Goal: Information Seeking & Learning: Learn about a topic

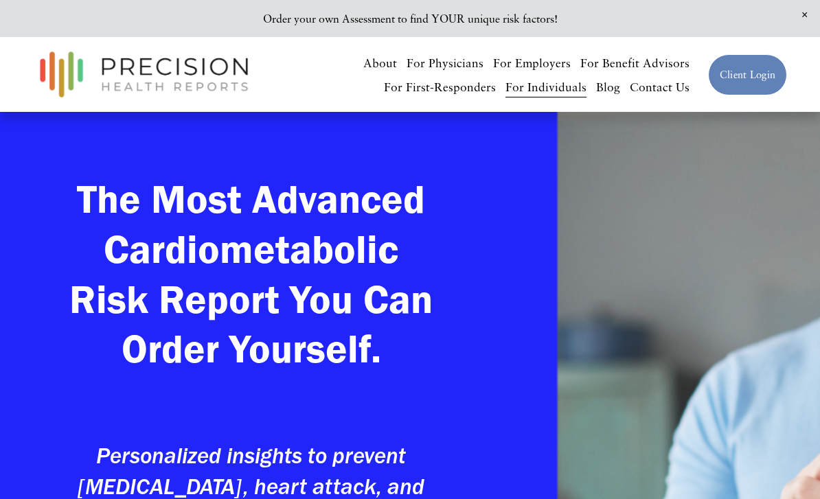
click at [537, 86] on link "For Individuals" at bounding box center [545, 87] width 81 height 24
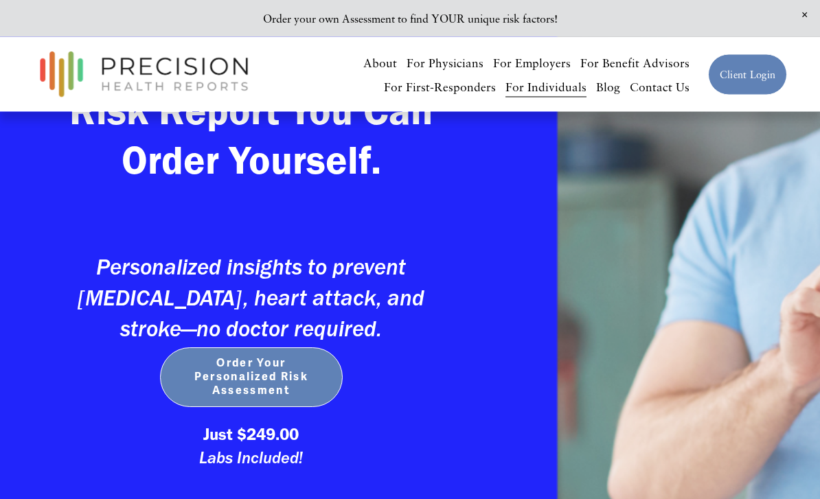
scroll to position [279, 0]
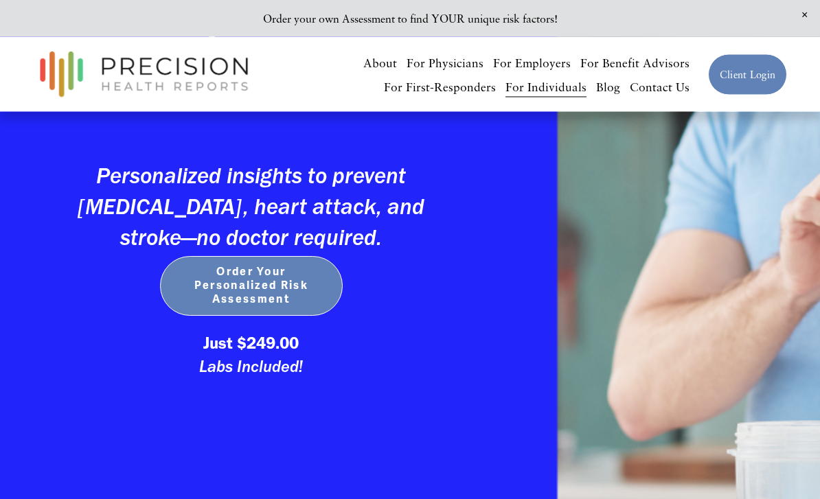
click at [237, 290] on span "Order Your Personalized Risk Assessment" at bounding box center [251, 286] width 155 height 41
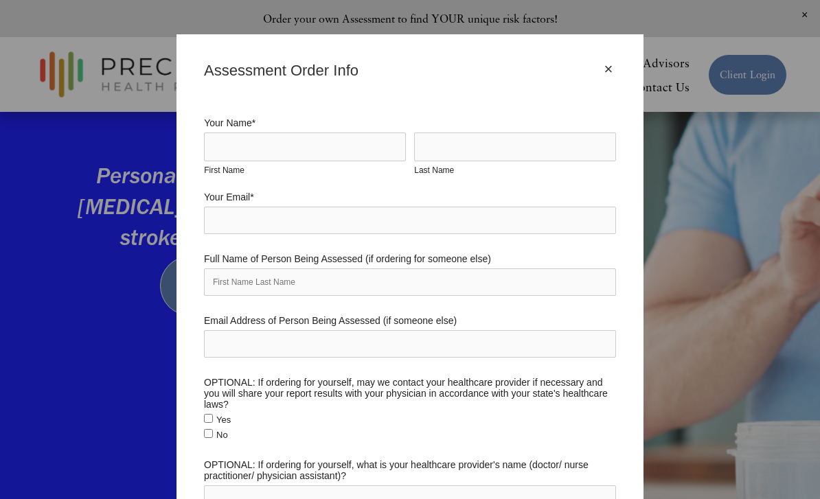
scroll to position [0, 0]
click at [607, 76] on div "×" at bounding box center [608, 69] width 15 height 15
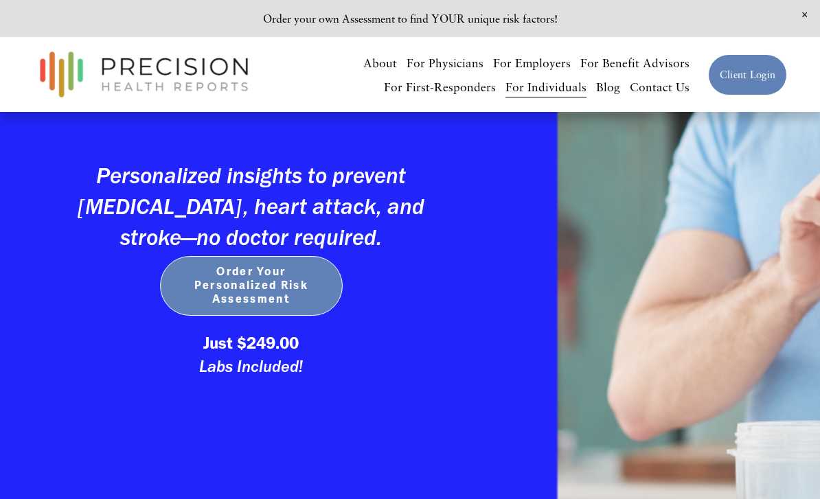
click at [435, 77] on link "For First-Responders" at bounding box center [440, 87] width 112 height 24
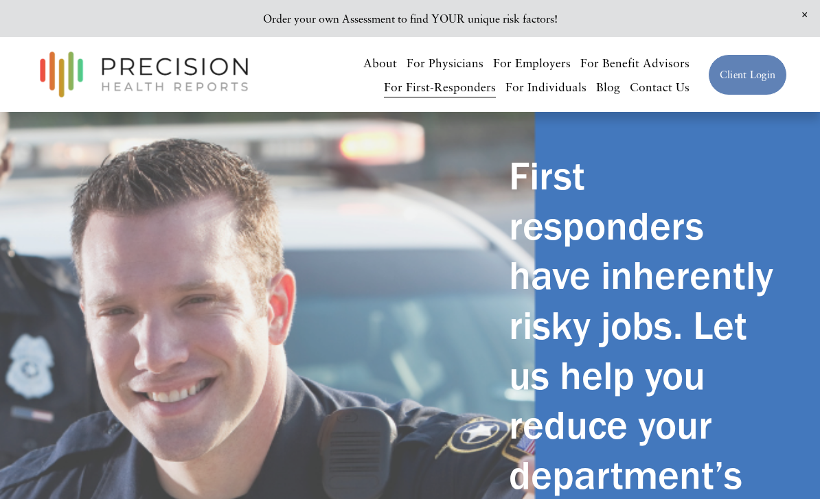
click at [454, 62] on link "For Physicians" at bounding box center [444, 63] width 77 height 24
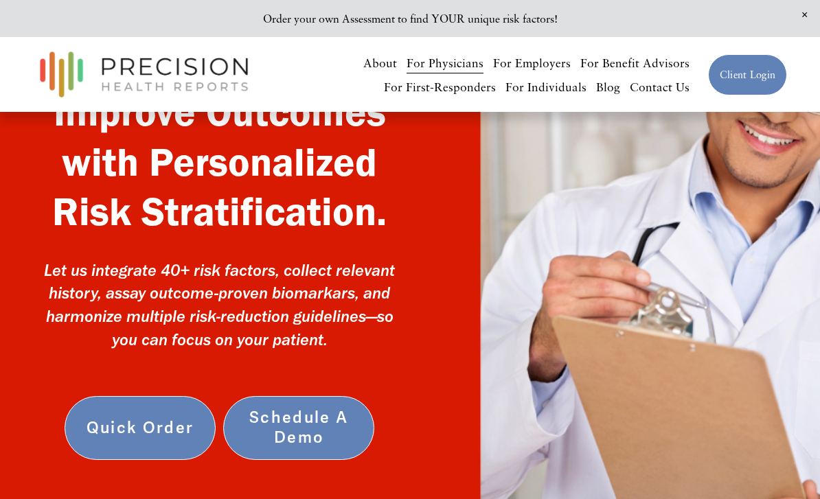
scroll to position [76, 0]
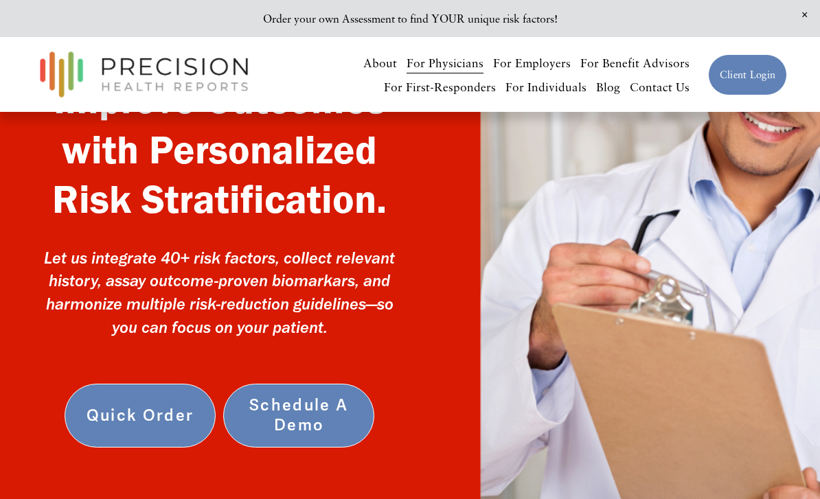
click at [785, 375] on div "Improve Outcomes with Personalized Risk Stratification. Let us integrate 40+ ri…" at bounding box center [410, 285] width 820 height 420
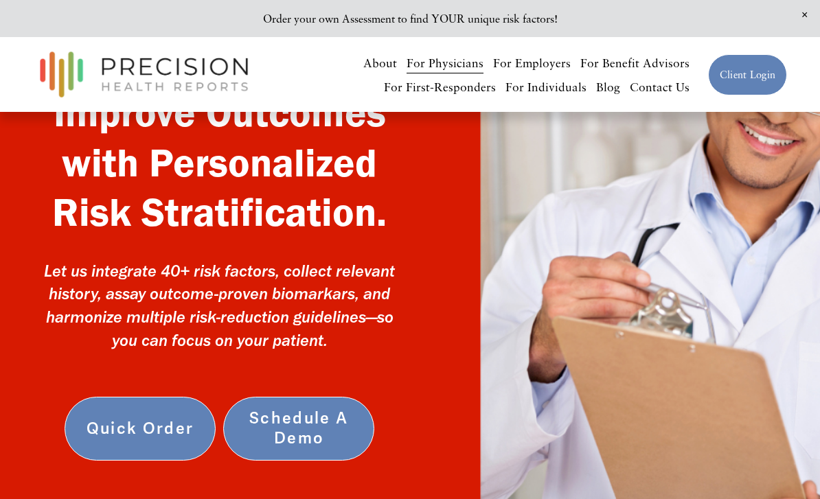
scroll to position [61, 0]
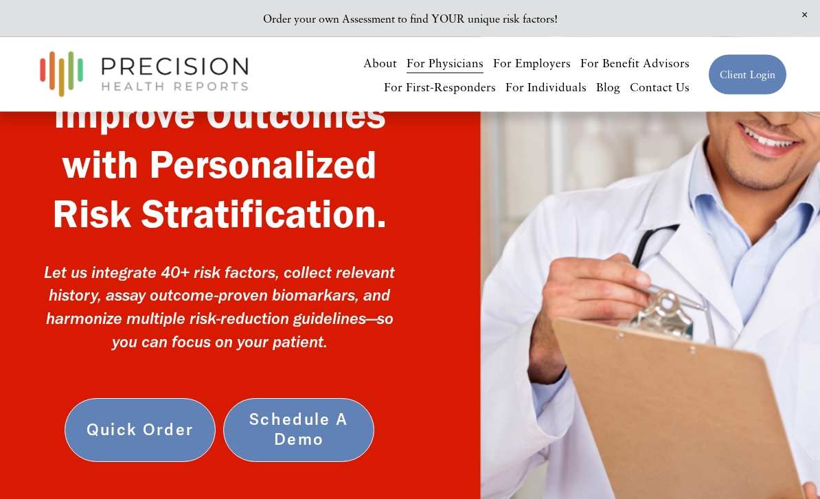
click at [729, 451] on div "Improve Outcomes with Personalized Risk Stratification. Let us integrate 40+ ri…" at bounding box center [410, 300] width 820 height 420
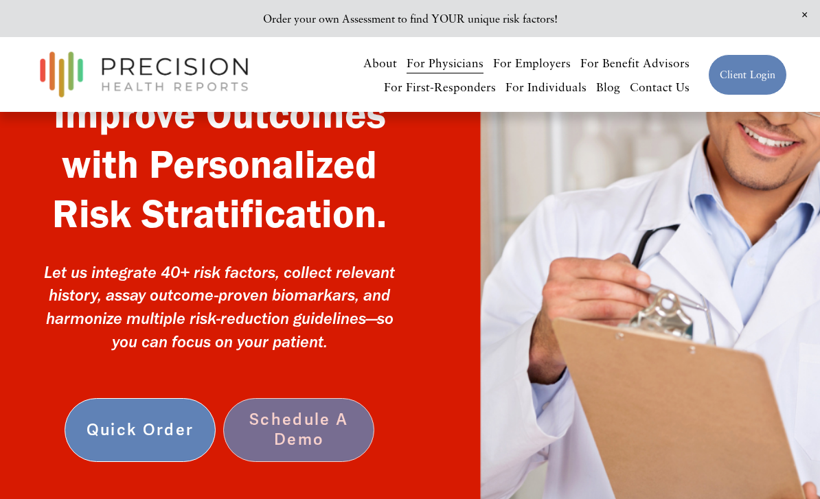
click at [310, 439] on link "Schedule a Demo" at bounding box center [298, 430] width 151 height 64
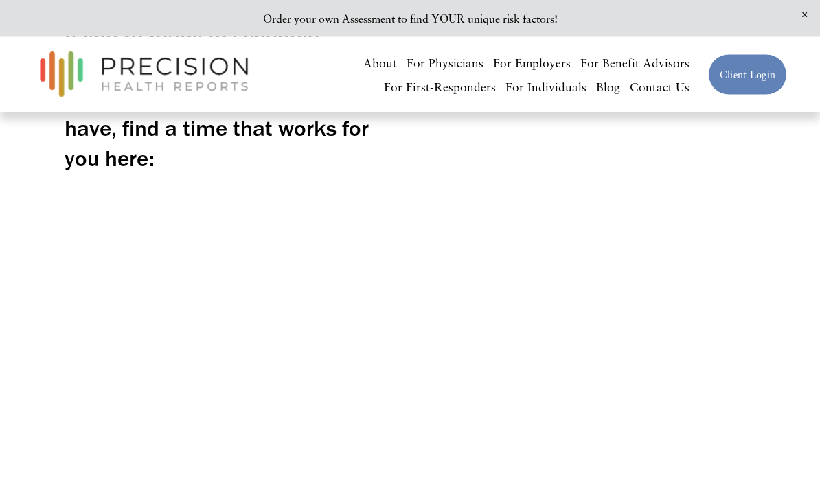
scroll to position [390, 0]
click at [345, 279] on div "If you’re ready to schedule some time for a demo and let us answer any question…" at bounding box center [410, 228] width 820 height 556
